Goal: Transaction & Acquisition: Purchase product/service

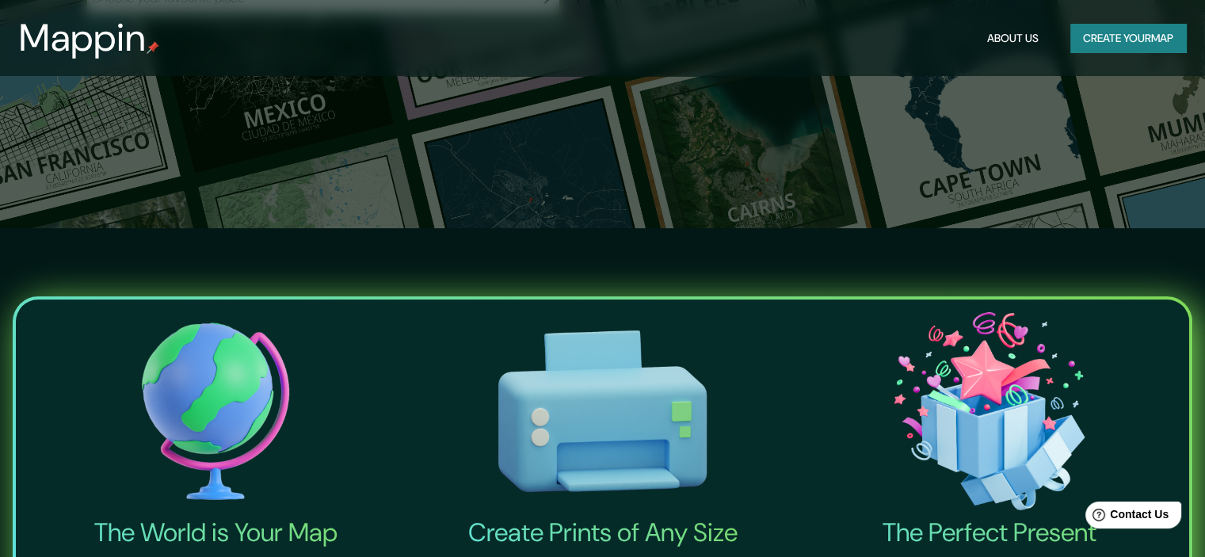
scroll to position [555, 0]
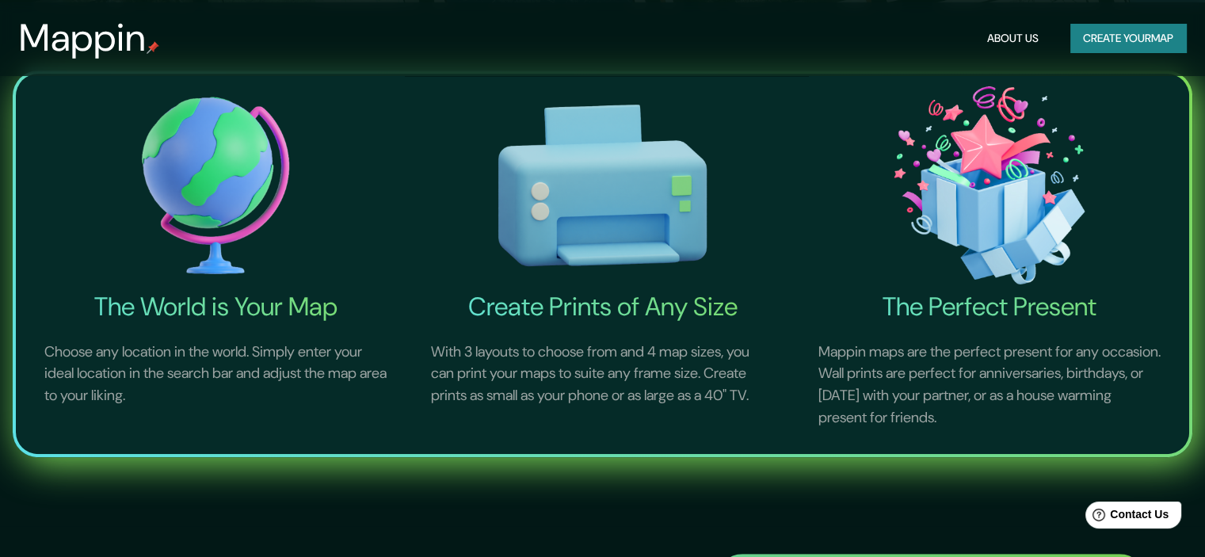
click at [1138, 37] on button "Create your map" at bounding box center [1128, 38] width 116 height 29
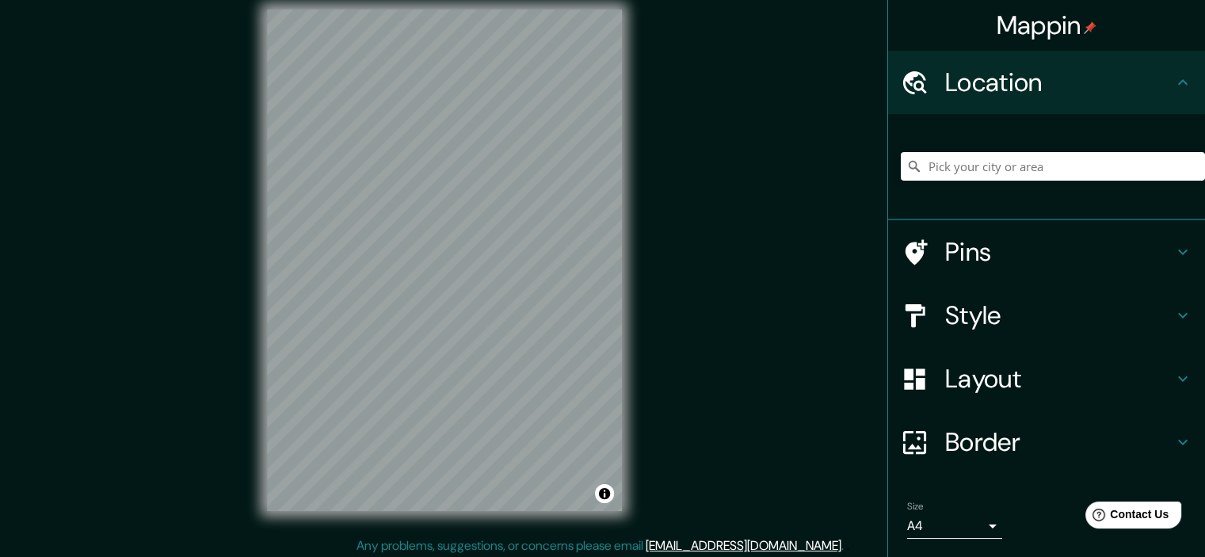
scroll to position [20, 0]
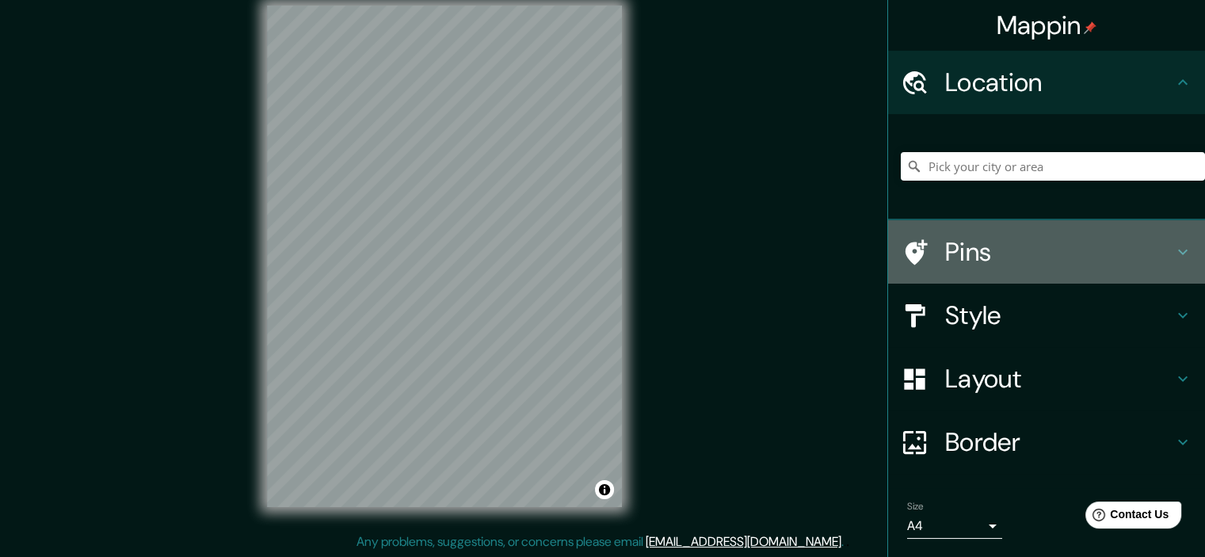
click at [1173, 257] on icon at bounding box center [1182, 251] width 19 height 19
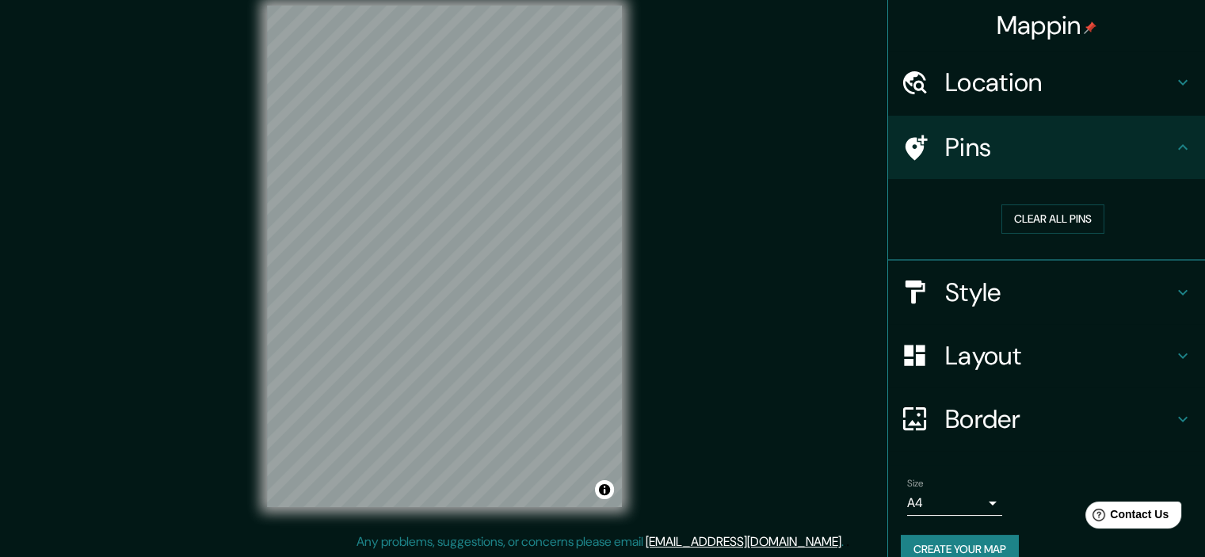
click at [1175, 150] on icon at bounding box center [1182, 147] width 19 height 19
click at [1173, 288] on icon at bounding box center [1182, 292] width 19 height 19
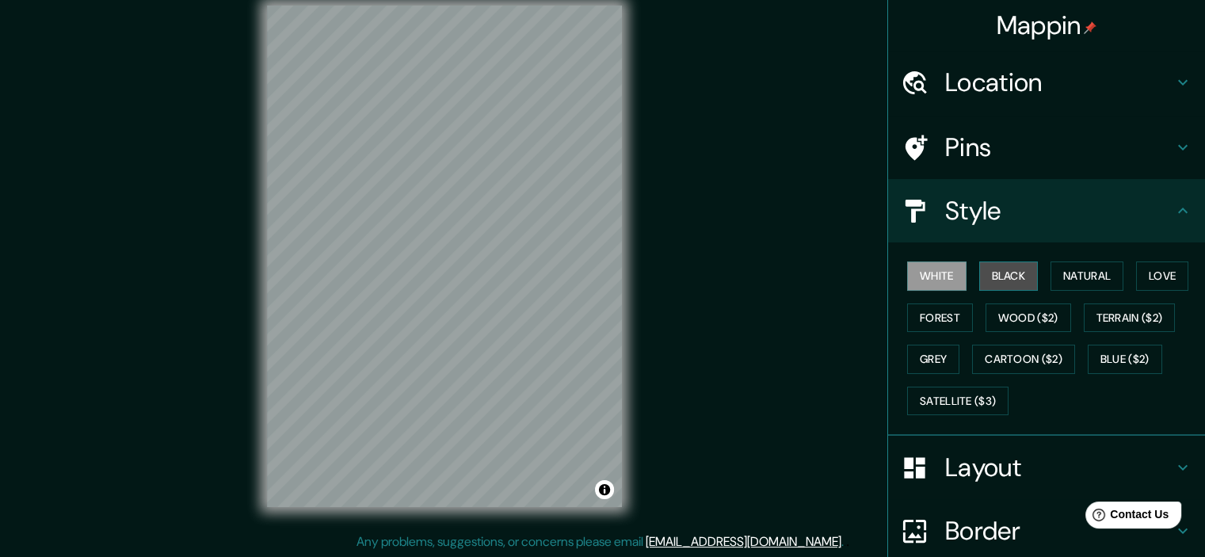
click at [1018, 281] on button "Black" at bounding box center [1008, 275] width 59 height 29
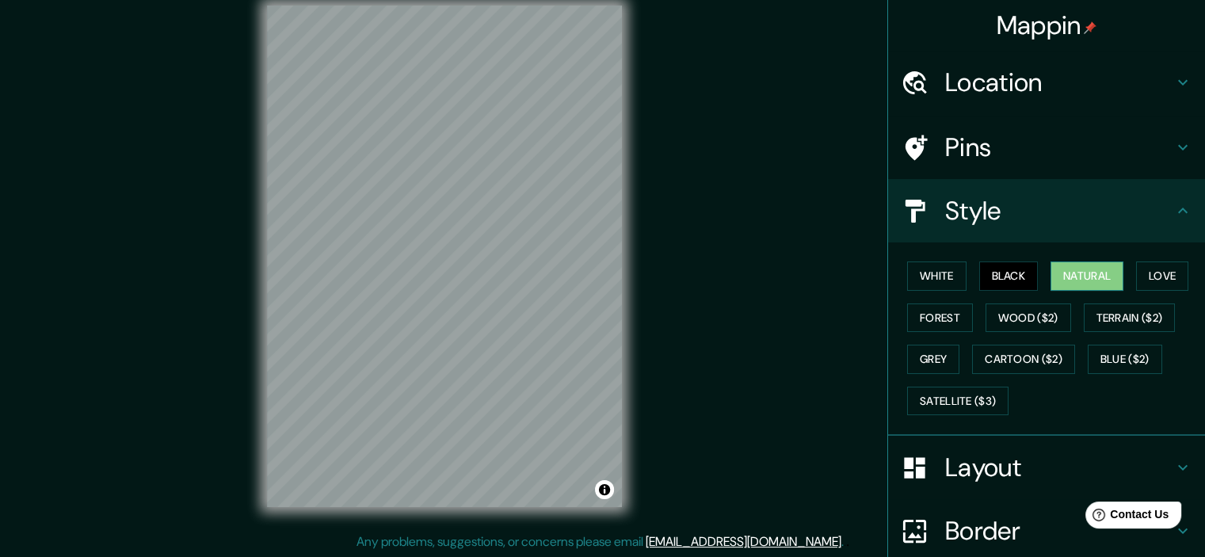
click at [1071, 273] on button "Natural" at bounding box center [1087, 275] width 73 height 29
click at [1127, 269] on div "White Black Natural Love Forest Wood ($2) Terrain ($2) Grey Cartoon ($2) Blue (…" at bounding box center [1053, 338] width 304 height 166
click at [1136, 269] on button "Love" at bounding box center [1162, 275] width 52 height 29
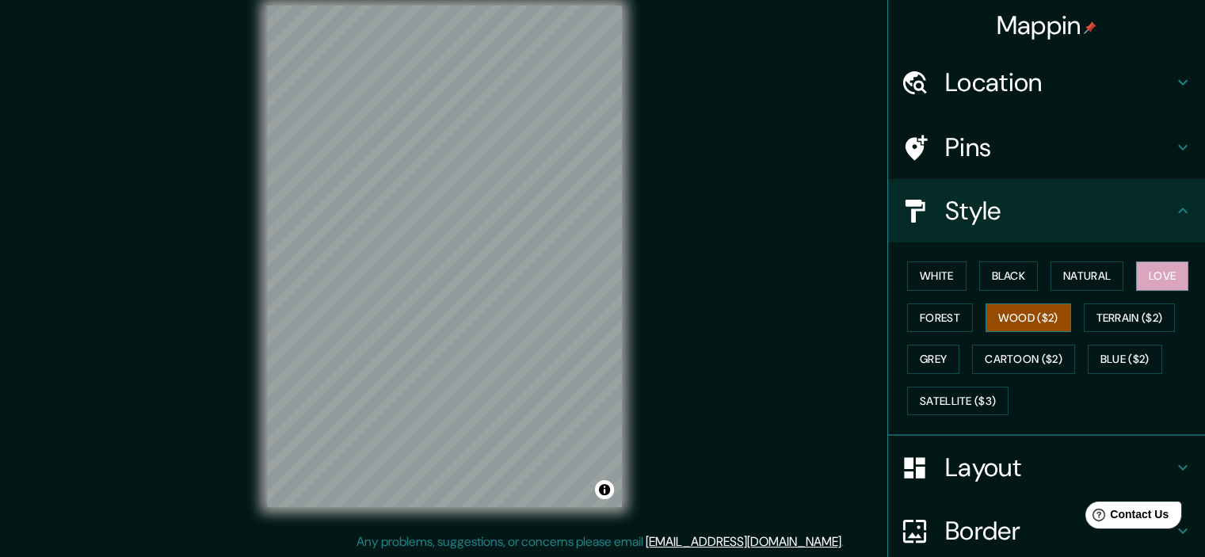
click at [1040, 315] on button "Wood ($2)" at bounding box center [1029, 317] width 86 height 29
click at [1084, 323] on button "Terrain ($2)" at bounding box center [1130, 317] width 92 height 29
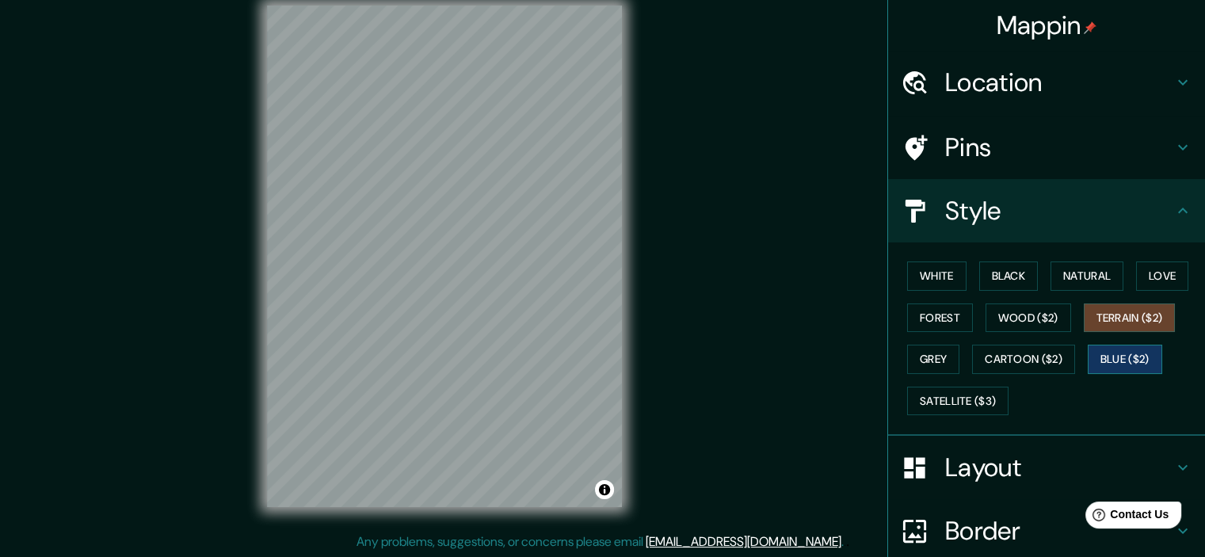
click at [1151, 360] on button "Blue ($2)" at bounding box center [1125, 359] width 74 height 29
click at [1045, 360] on button "Cartoon ($2)" at bounding box center [1023, 359] width 103 height 29
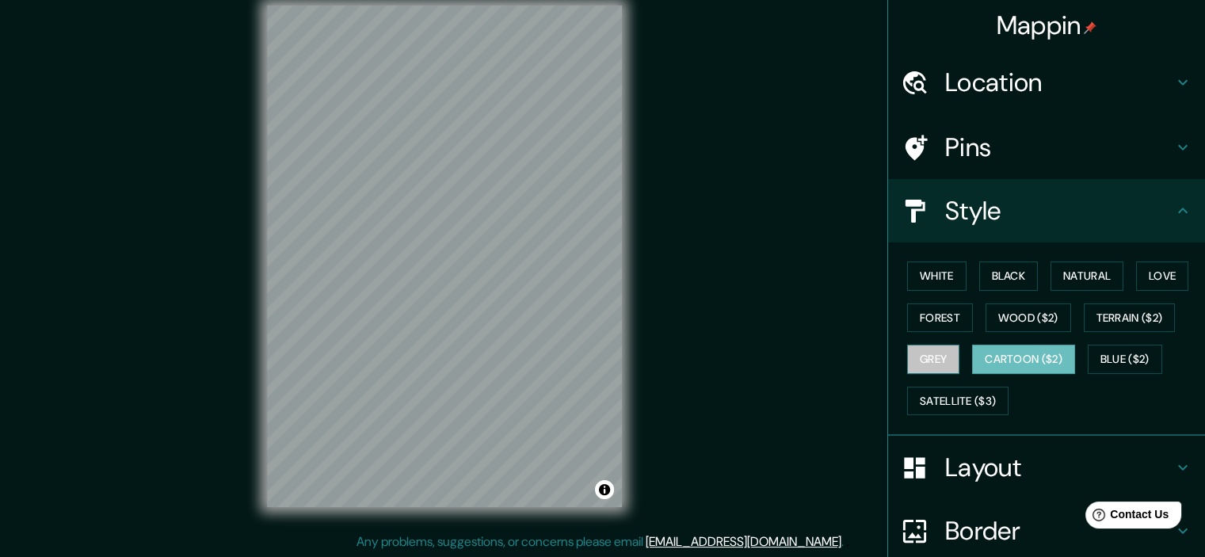
click at [938, 364] on button "Grey" at bounding box center [933, 359] width 52 height 29
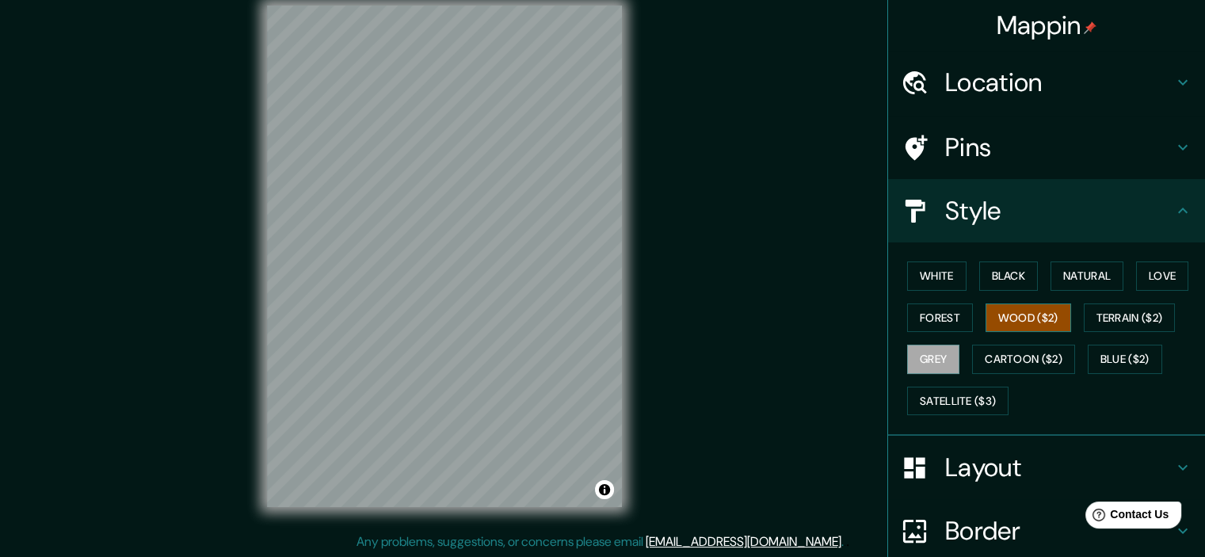
click at [986, 314] on button "Wood ($2)" at bounding box center [1029, 317] width 86 height 29
click at [937, 315] on button "Forest" at bounding box center [940, 317] width 66 height 29
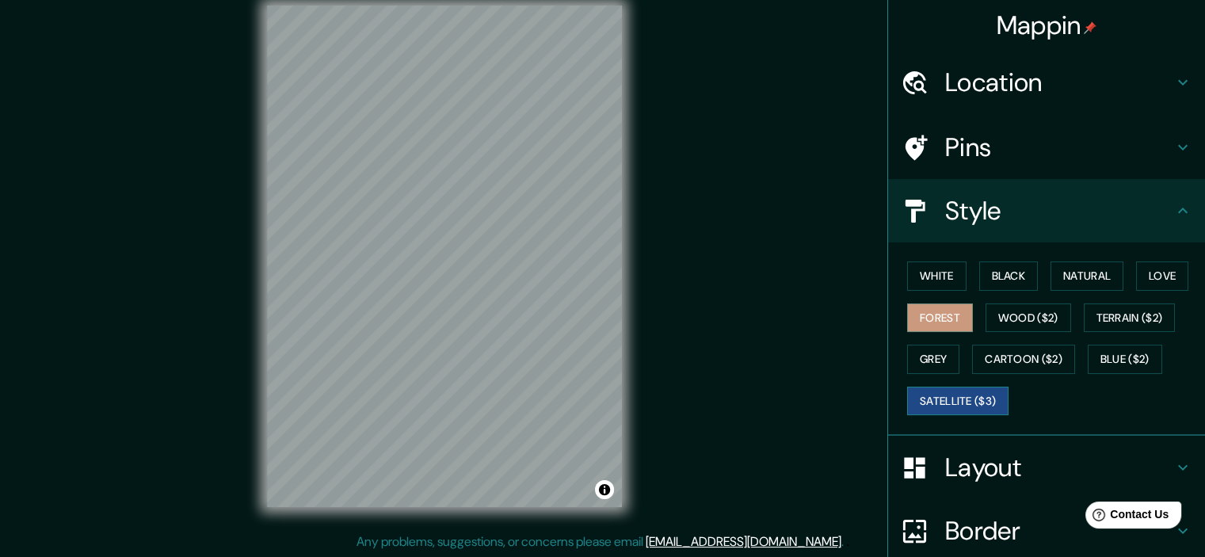
click at [944, 395] on button "Satellite ($3)" at bounding box center [957, 401] width 101 height 29
click at [957, 313] on button "Forest" at bounding box center [940, 317] width 66 height 29
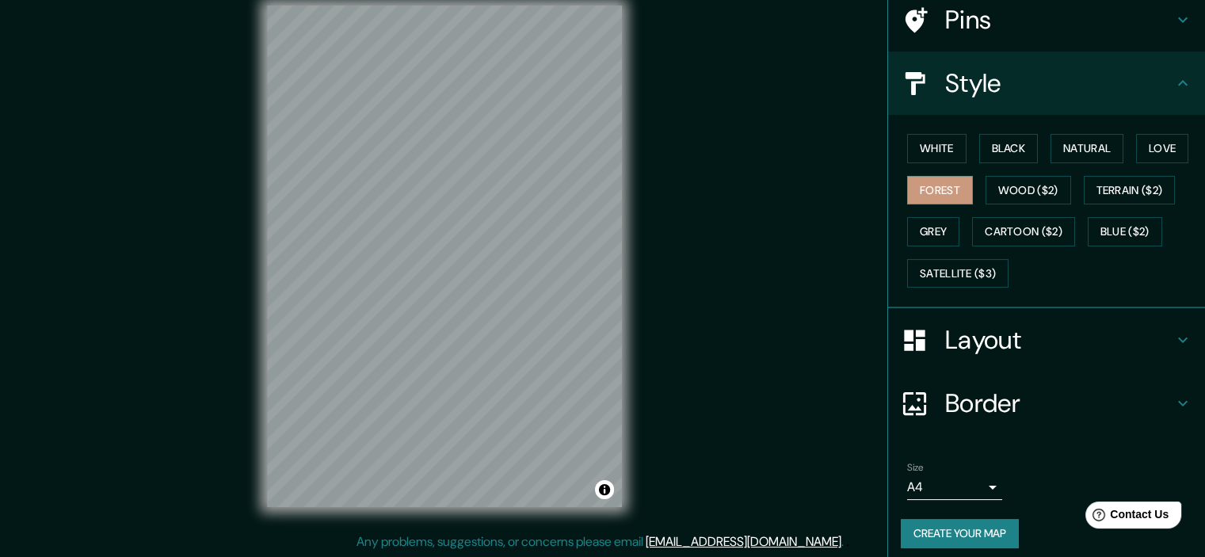
scroll to position [135, 0]
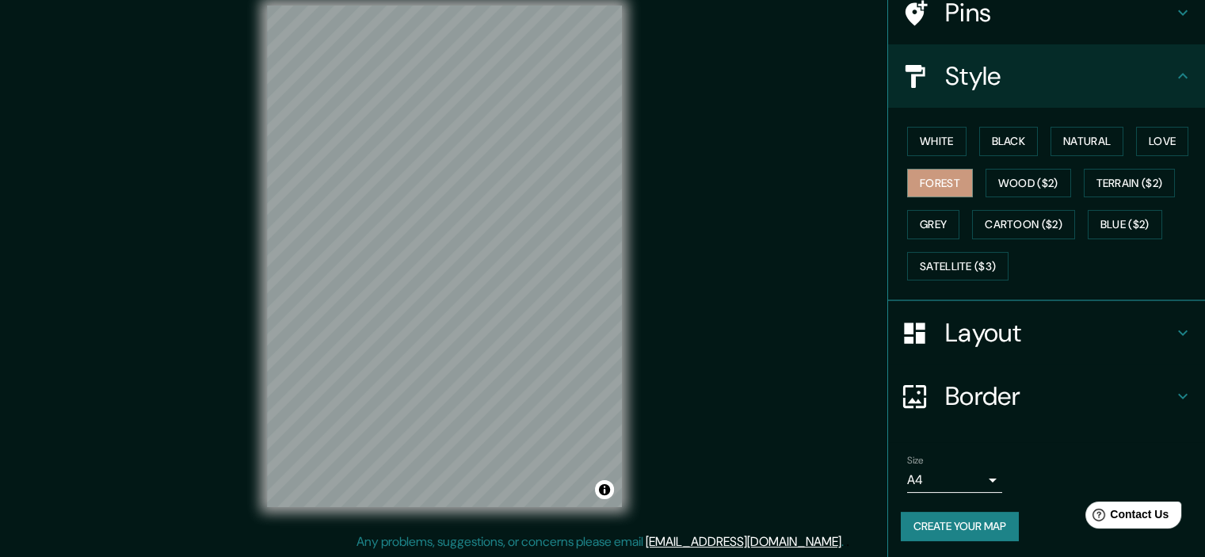
click at [1147, 336] on h4 "Layout" at bounding box center [1059, 333] width 228 height 32
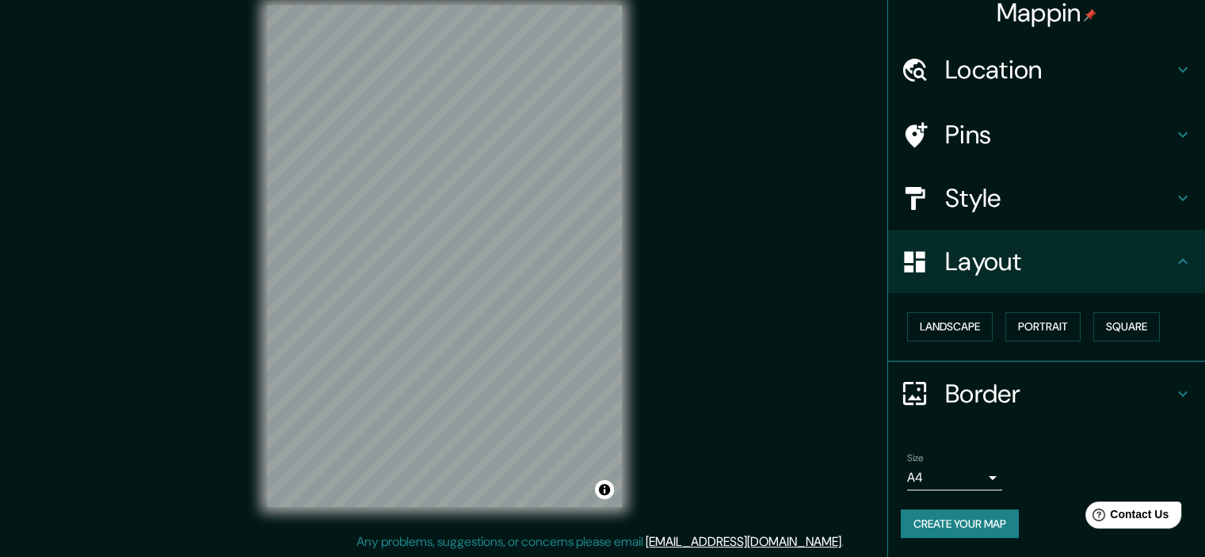
scroll to position [11, 0]
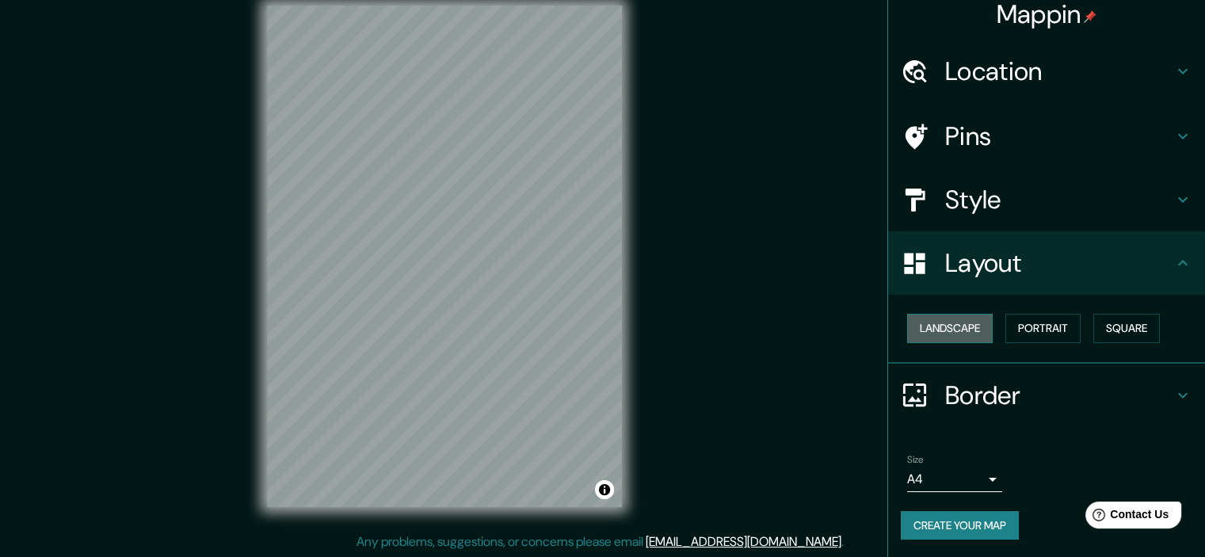
click at [982, 326] on button "Landscape" at bounding box center [950, 328] width 86 height 29
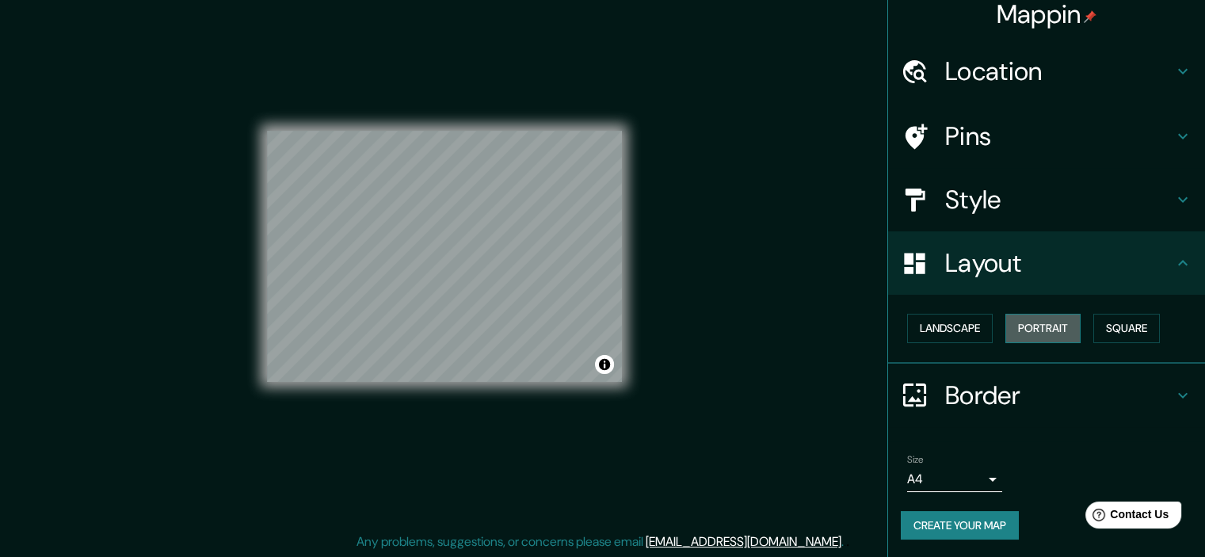
click at [1033, 323] on button "Portrait" at bounding box center [1042, 328] width 75 height 29
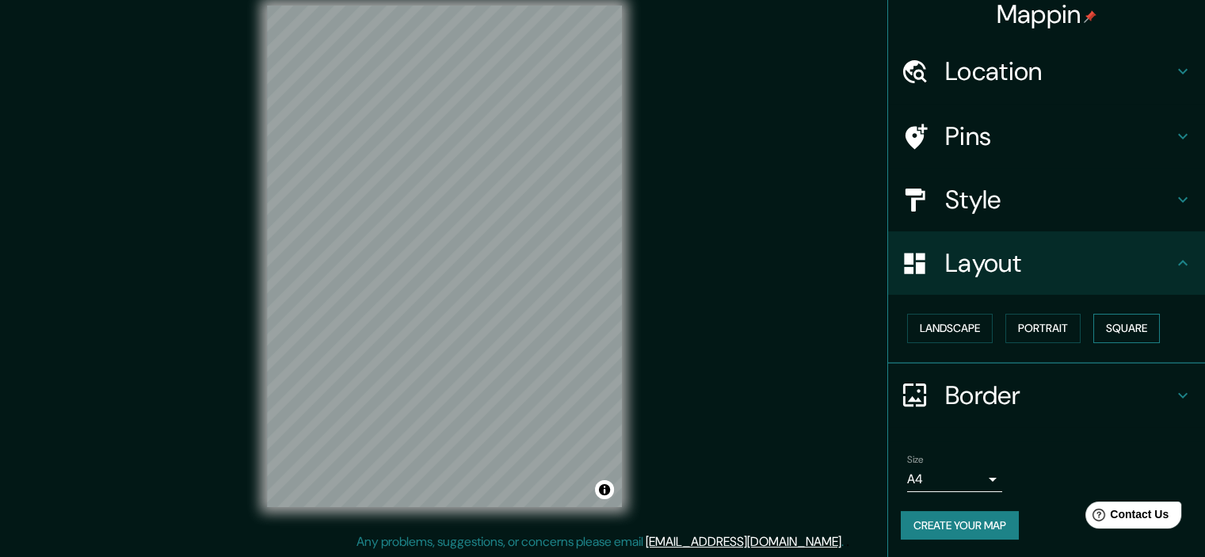
click at [1115, 325] on button "Square" at bounding box center [1126, 328] width 67 height 29
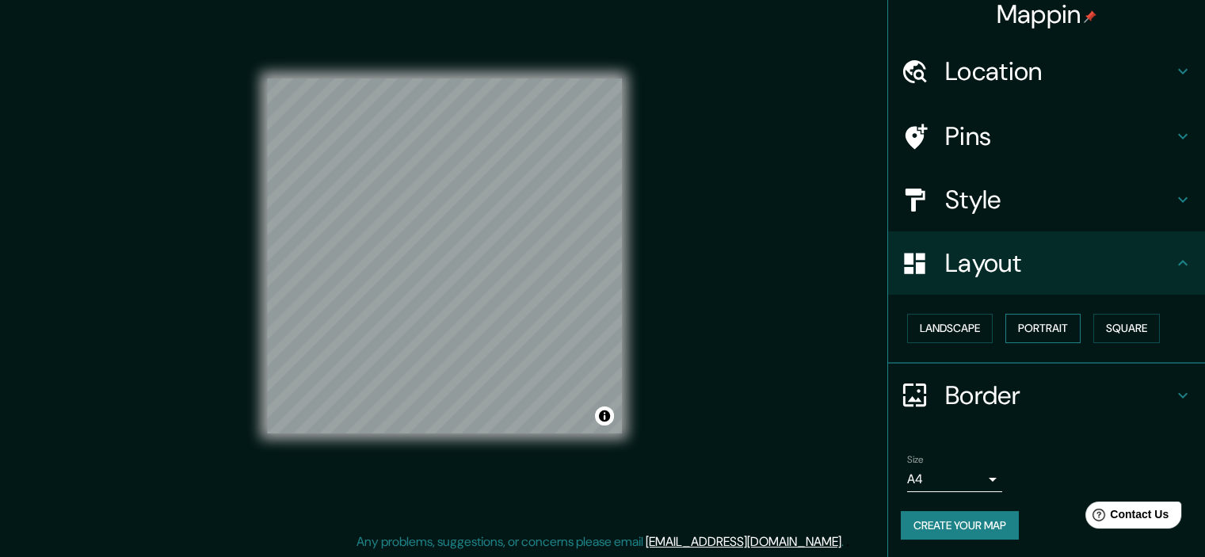
click at [1011, 326] on button "Portrait" at bounding box center [1042, 328] width 75 height 29
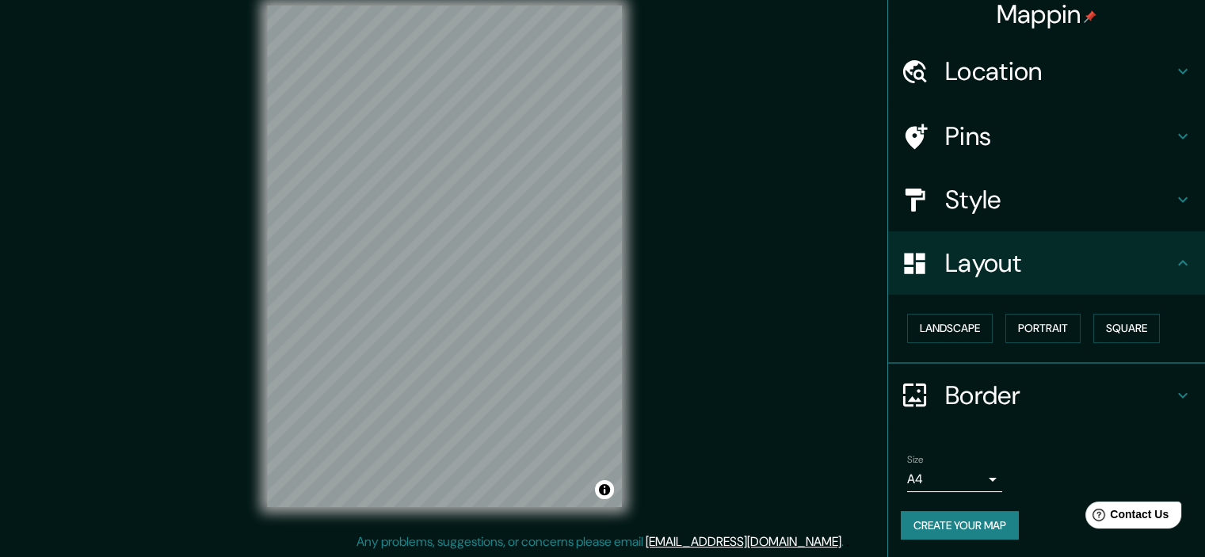
click at [1103, 379] on h4 "Border" at bounding box center [1059, 395] width 228 height 32
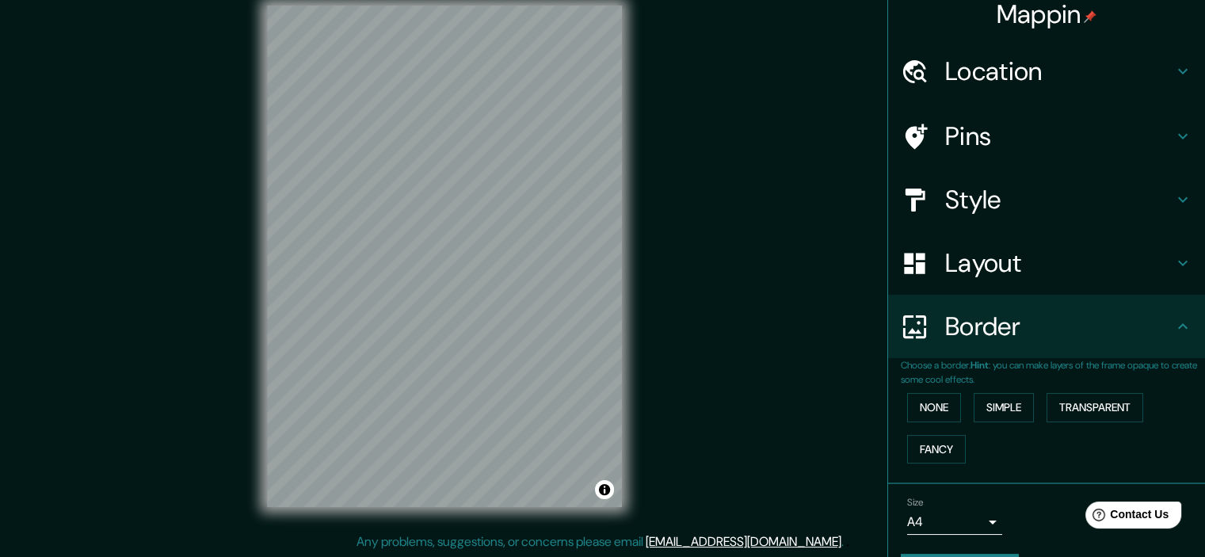
click at [1126, 341] on h4 "Border" at bounding box center [1059, 327] width 228 height 32
click at [994, 404] on button "Simple" at bounding box center [1004, 407] width 60 height 29
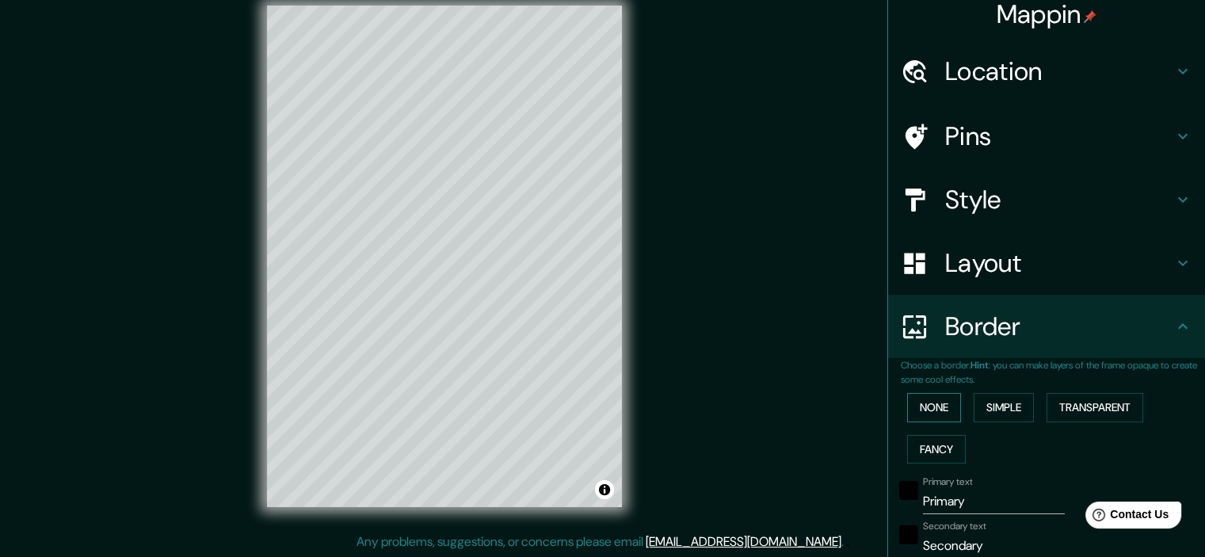
click at [910, 406] on button "None" at bounding box center [934, 407] width 54 height 29
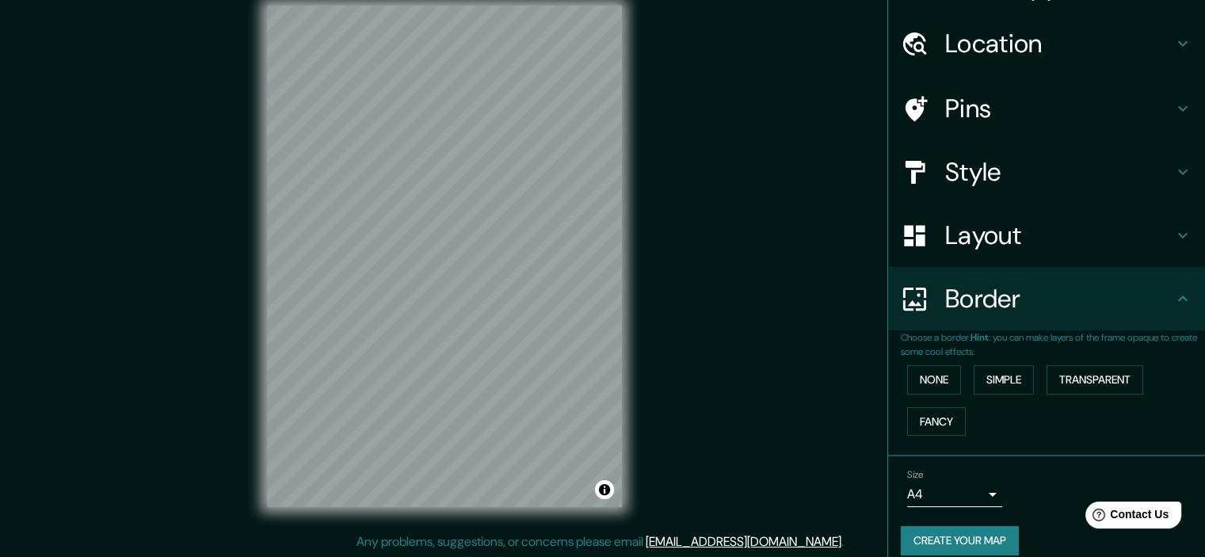
scroll to position [54, 0]
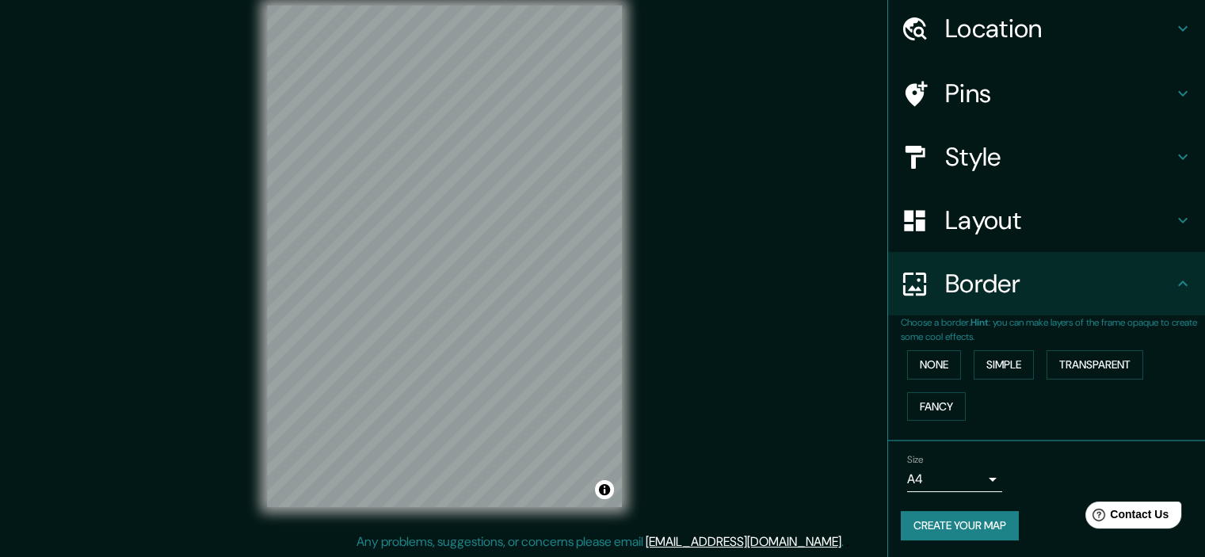
click at [951, 465] on body "Mappin Location Pins Style Layout Border Choose a border. Hint : you can make l…" at bounding box center [602, 258] width 1205 height 557
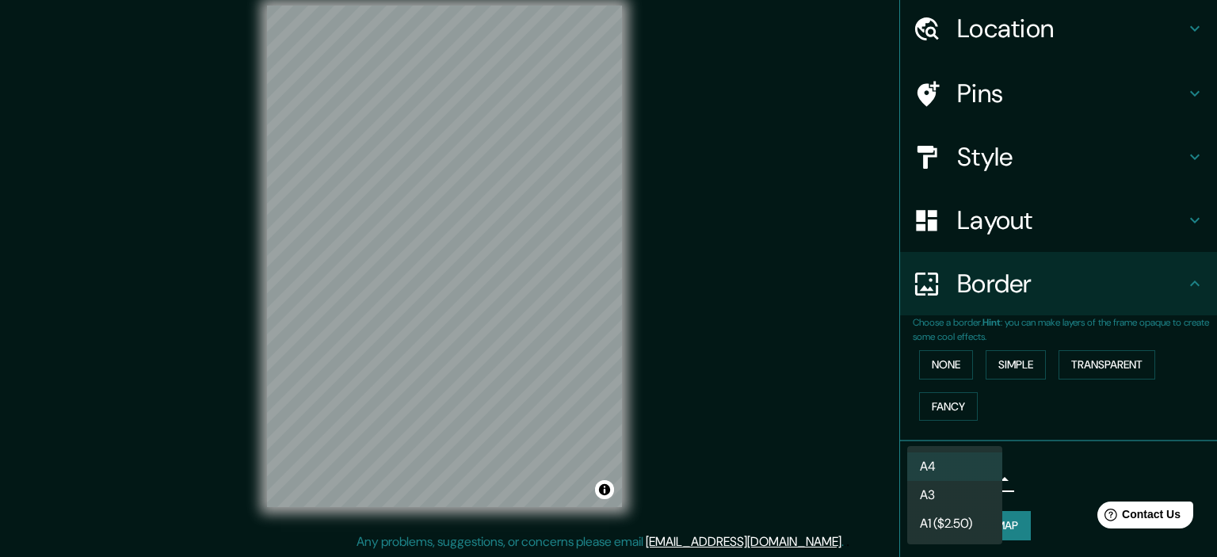
click at [1025, 465] on div at bounding box center [608, 278] width 1217 height 557
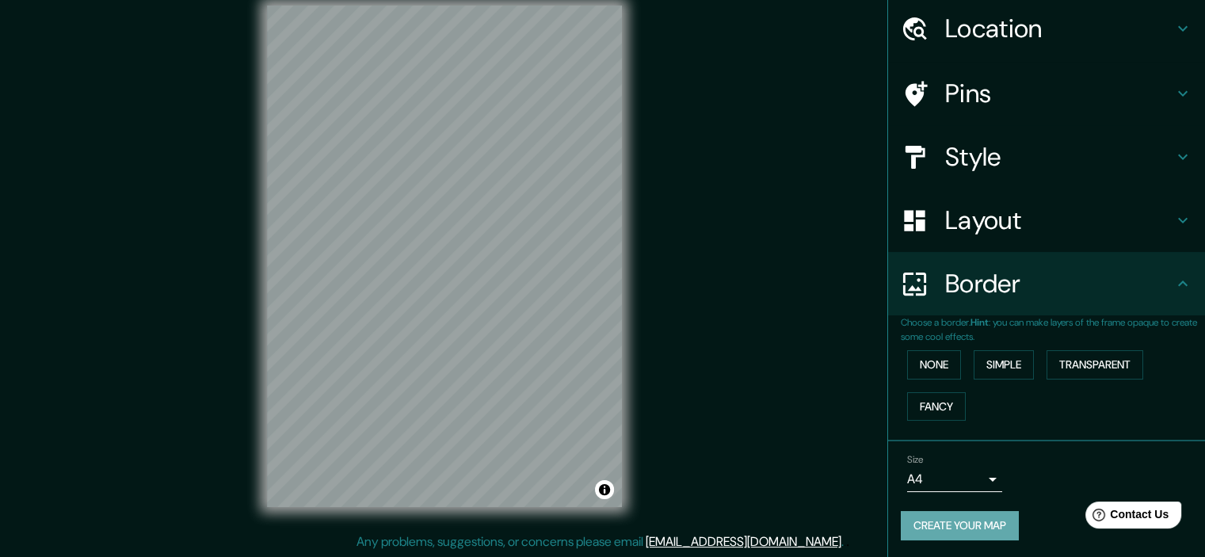
click at [996, 522] on button "Create your map" at bounding box center [960, 525] width 118 height 29
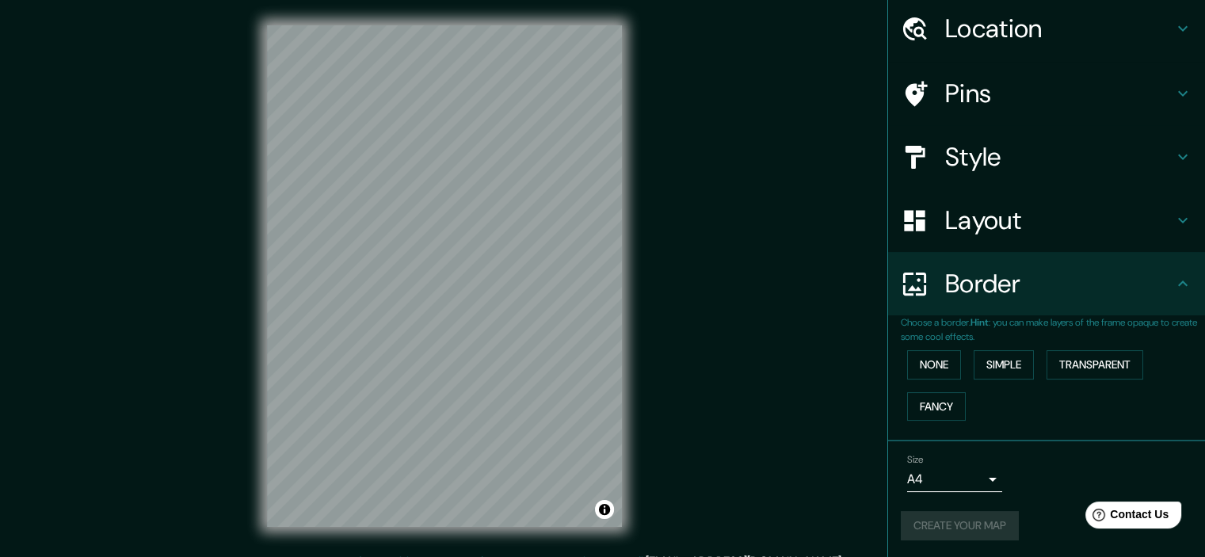
click at [935, 482] on body "Mappin Location Pins Style Layout Border Choose a border. Hint : you can make l…" at bounding box center [602, 278] width 1205 height 557
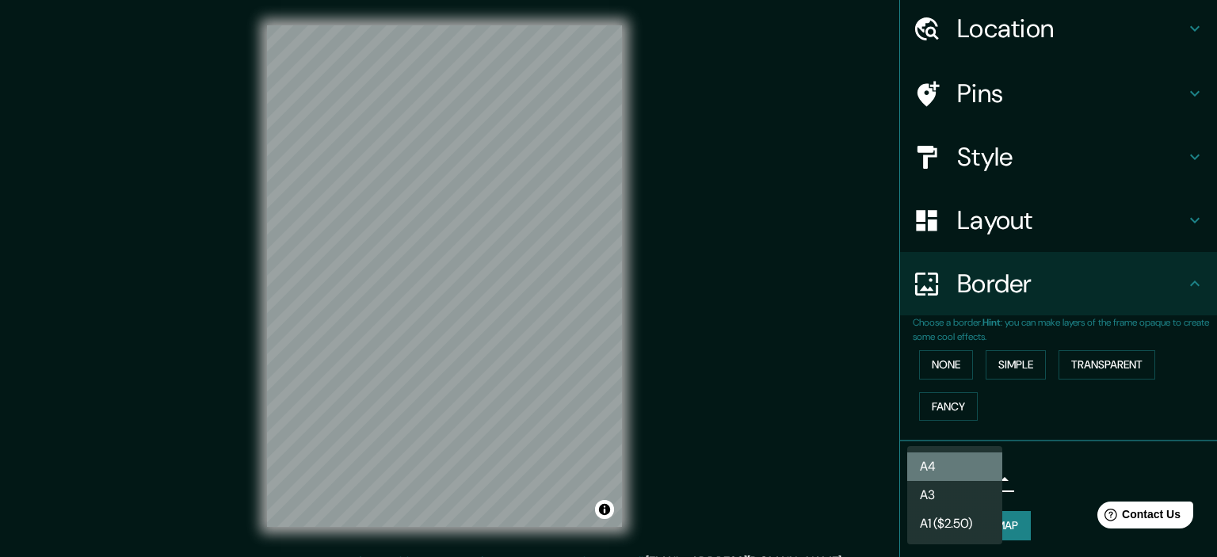
click at [944, 459] on li "A4" at bounding box center [954, 466] width 95 height 29
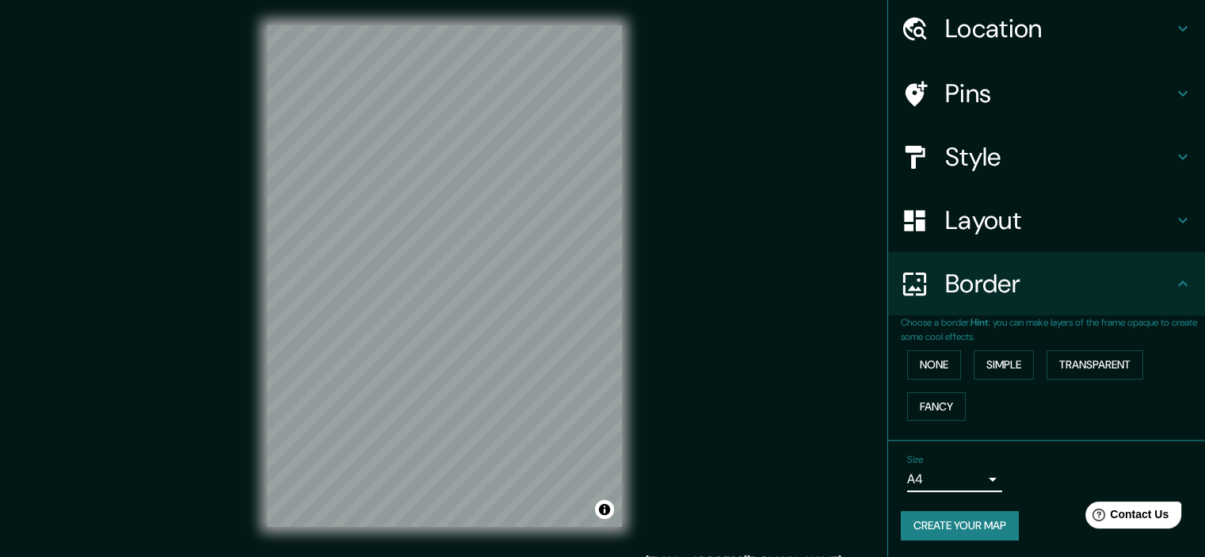
click at [952, 522] on button "Create your map" at bounding box center [960, 525] width 118 height 29
click at [1158, 99] on h4 "Pins" at bounding box center [1059, 94] width 228 height 32
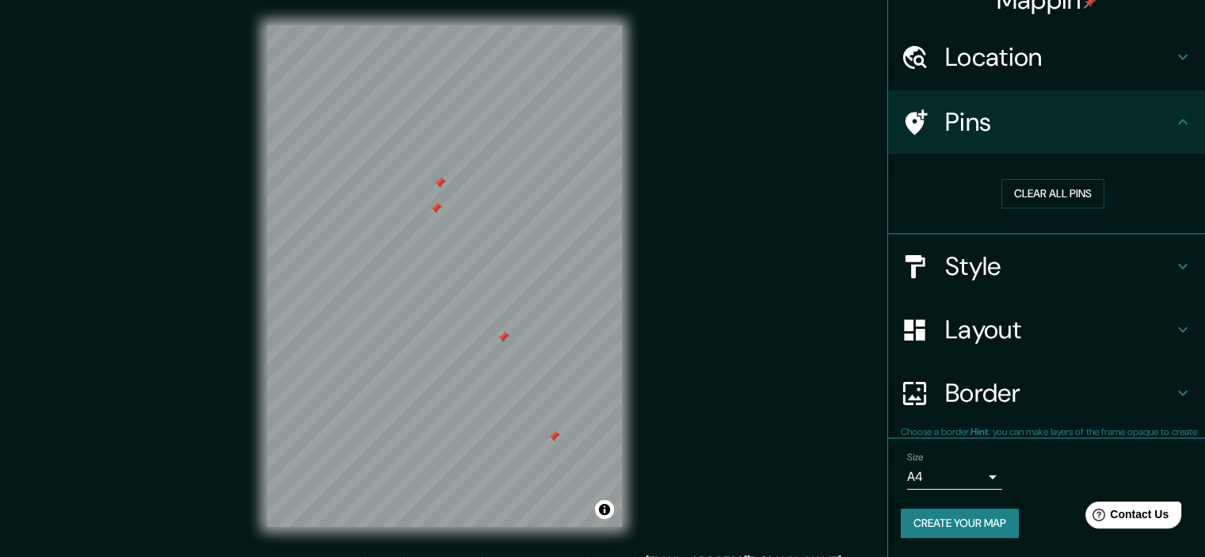
scroll to position [24, 0]
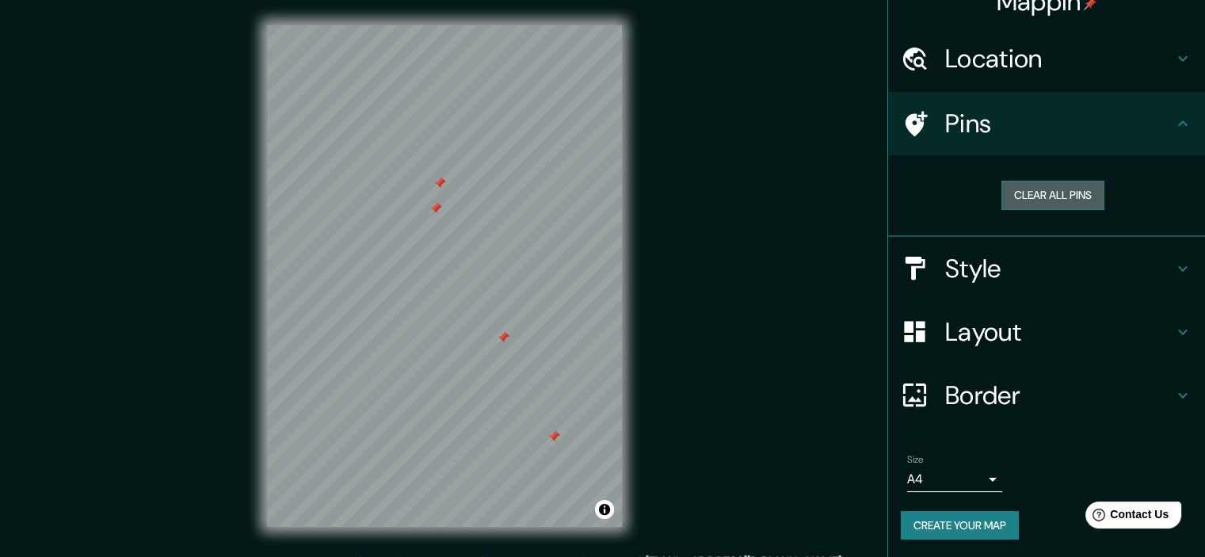
click at [1077, 189] on button "Clear all pins" at bounding box center [1052, 195] width 103 height 29
click at [1149, 110] on h4 "Pins" at bounding box center [1059, 124] width 228 height 32
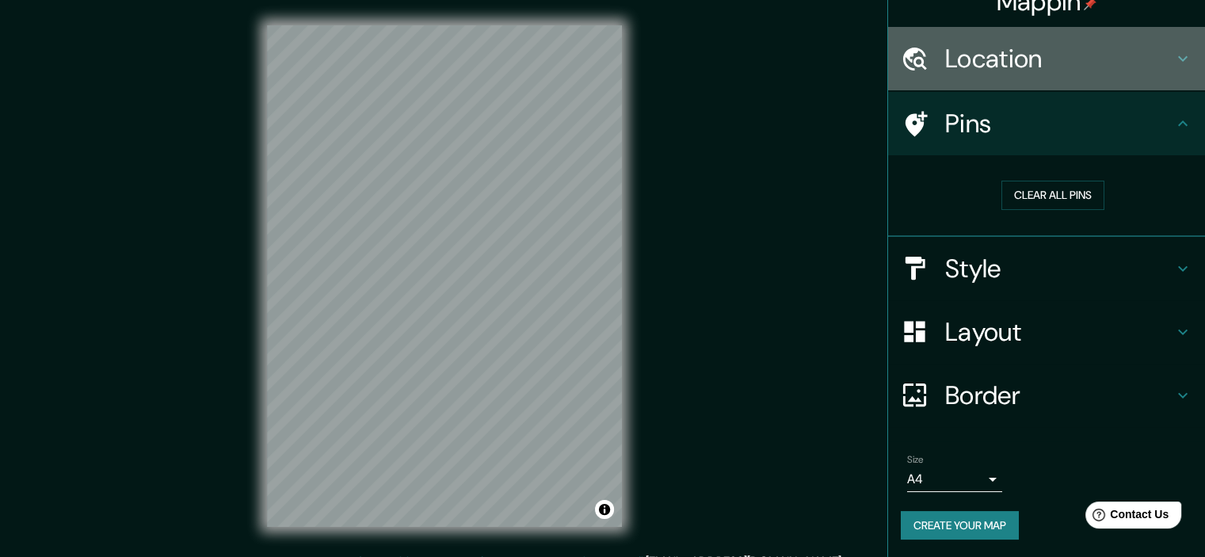
click at [1173, 56] on icon at bounding box center [1182, 58] width 19 height 19
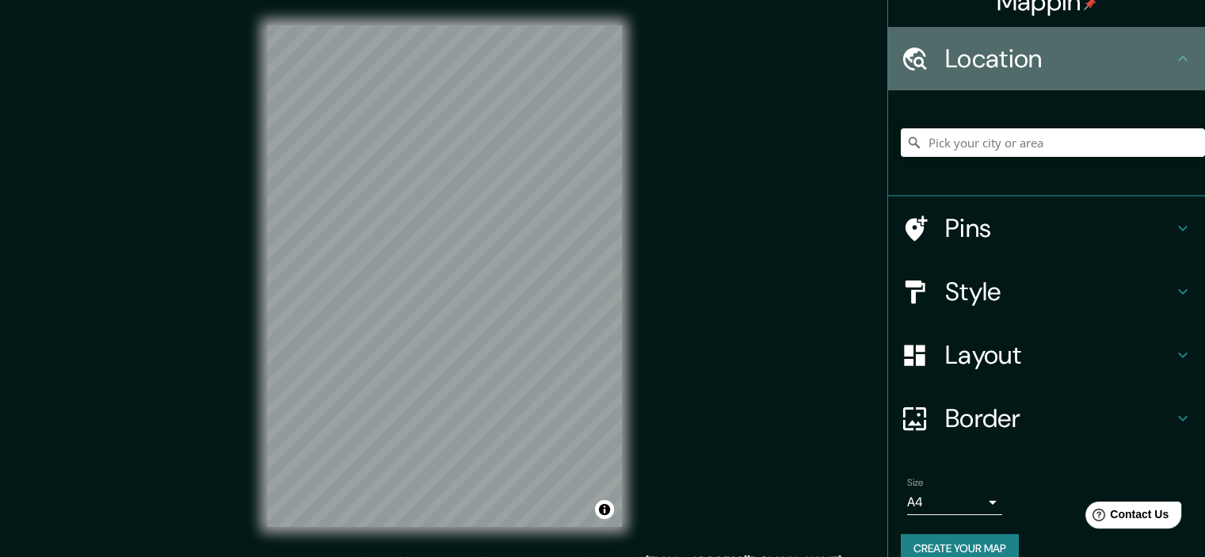
click at [1173, 56] on icon at bounding box center [1182, 58] width 19 height 19
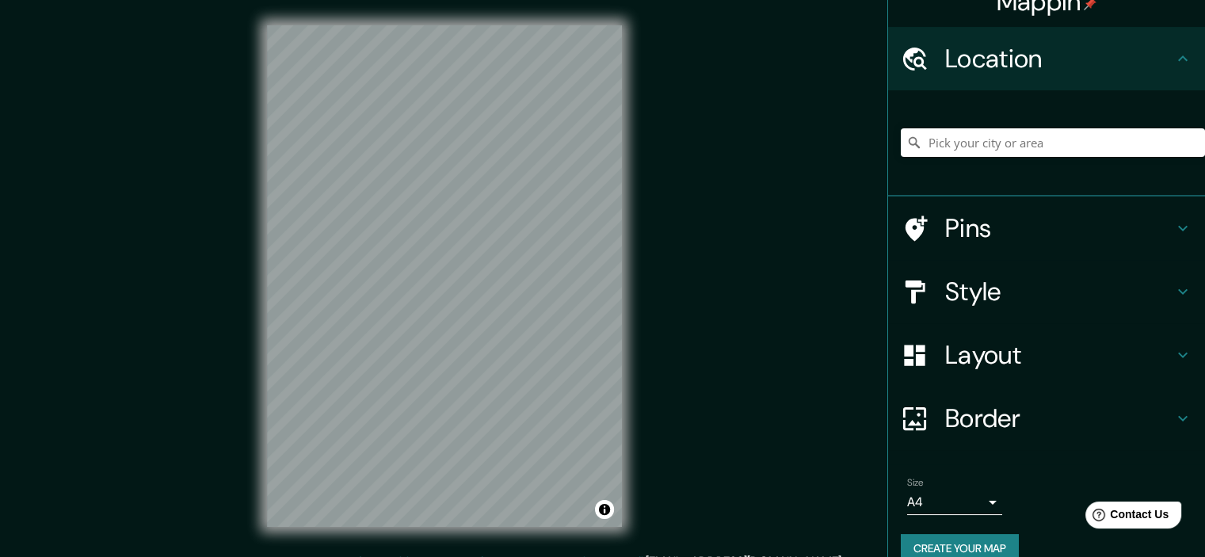
scroll to position [48, 0]
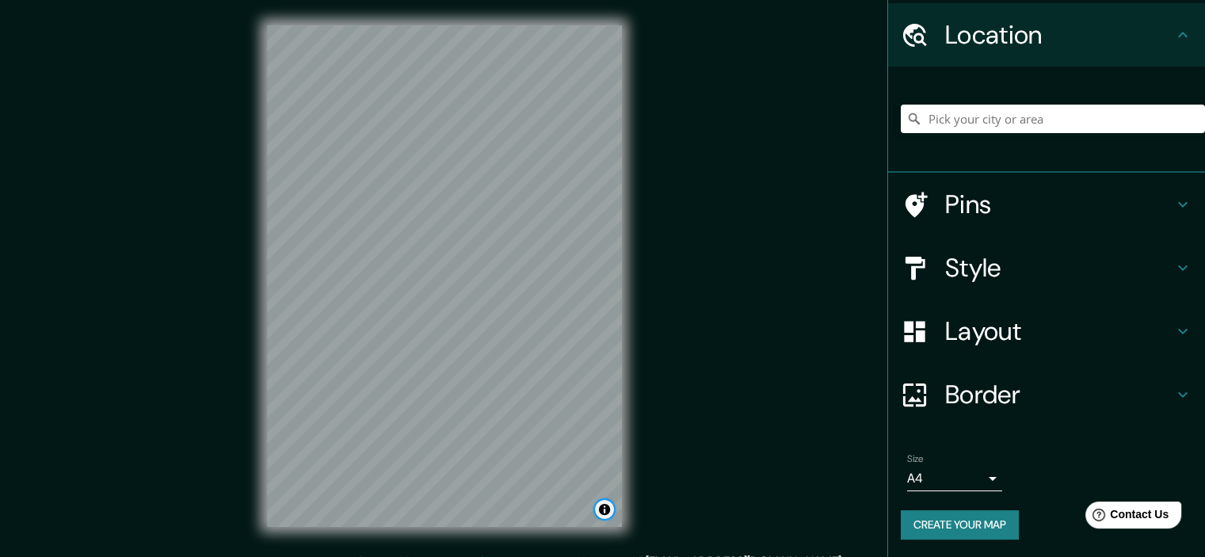
click at [602, 516] on button "Toggle attribution" at bounding box center [604, 509] width 19 height 19
click at [908, 521] on button "Create your map" at bounding box center [960, 524] width 118 height 29
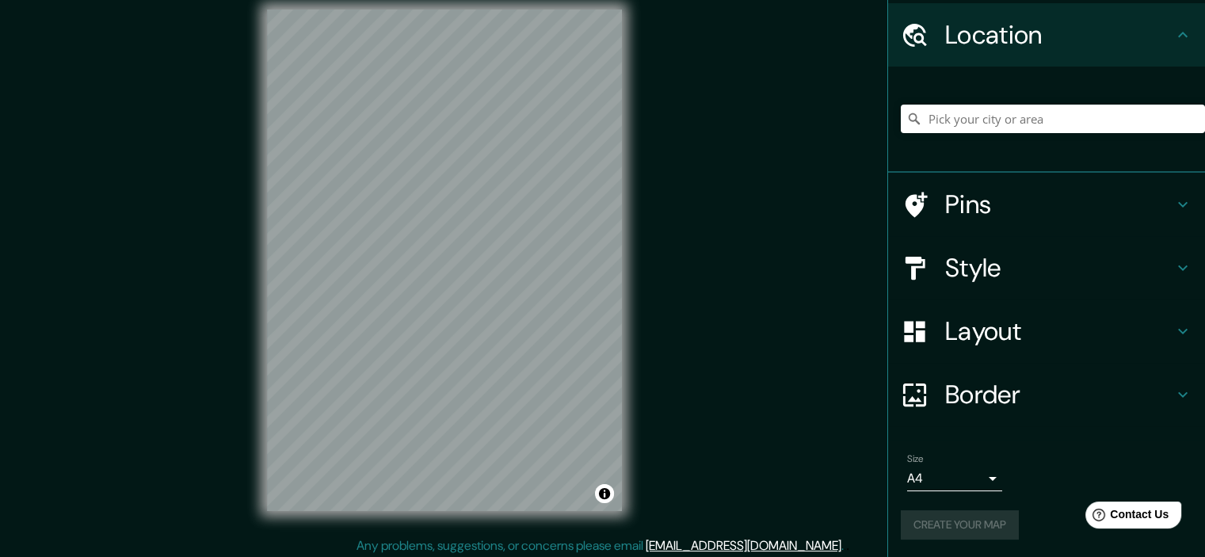
scroll to position [20, 0]
